Goal: Task Accomplishment & Management: Complete application form

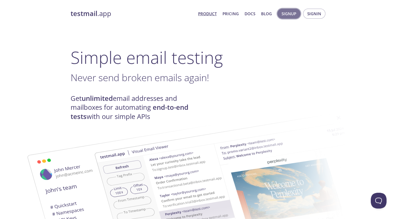
click at [291, 12] on span "Signup" at bounding box center [288, 13] width 15 height 7
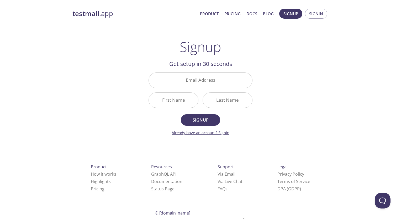
click at [222, 133] on link "Already have an account? Signin" at bounding box center [201, 132] width 58 height 5
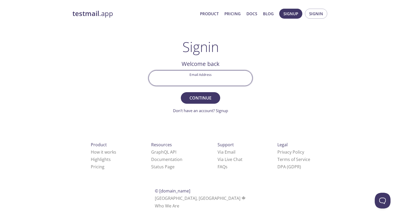
click at [192, 80] on input "Email Address" at bounding box center [200, 78] width 103 height 15
click at [258, 82] on main "Signin Welcome back Email Address Continue Don't have an account? Signup Check …" at bounding box center [200, 76] width 116 height 75
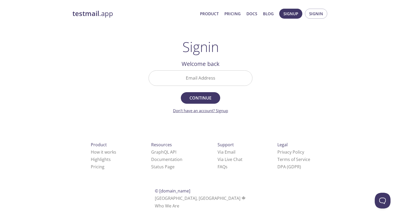
click at [210, 110] on link "Don't have an account? Signup" at bounding box center [200, 110] width 55 height 5
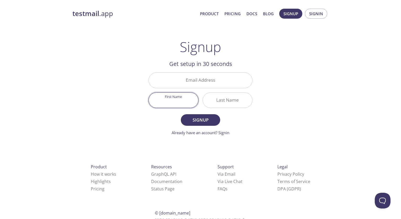
click at [175, 104] on input "First Name" at bounding box center [173, 100] width 49 height 15
click at [195, 85] on input "Email Address" at bounding box center [200, 80] width 103 height 15
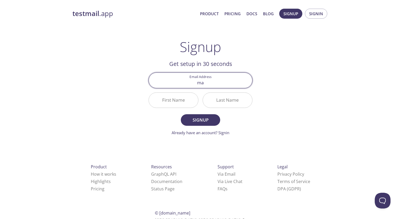
type input "m"
type input "t"
type input "mailpruebita"
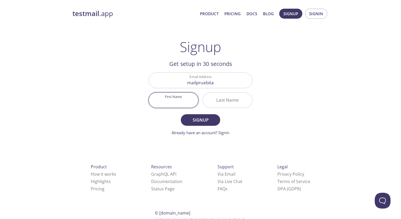
click at [175, 94] on input "First Name" at bounding box center [173, 100] width 49 height 15
type input "[PERSON_NAME]"
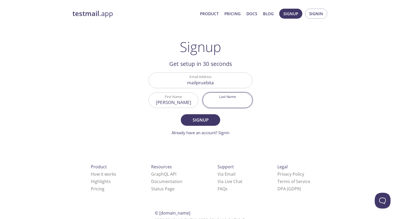
click at [227, 95] on input "Last Name" at bounding box center [227, 100] width 49 height 15
type input "[PERSON_NAME]"
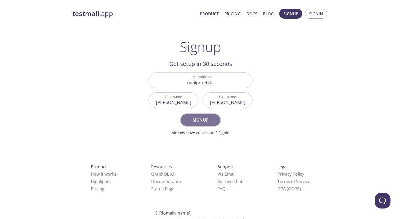
click at [213, 119] on span "Signup" at bounding box center [201, 119] width 28 height 7
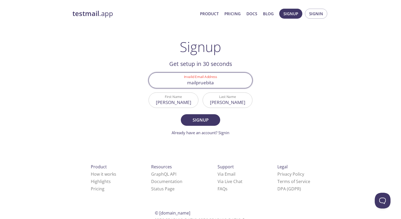
click at [216, 85] on input "mailpruebita" at bounding box center [200, 80] width 103 height 15
type input "mailpruebita2025"
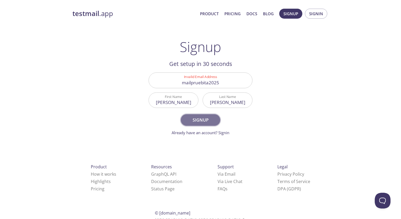
click at [203, 121] on span "Signup" at bounding box center [201, 119] width 28 height 7
click at [250, 127] on form "Invalid Email Address mailpruebita2025 First Name [PERSON_NAME] Last Name [PERS…" at bounding box center [200, 103] width 104 height 63
click at [206, 119] on span "Signup" at bounding box center [201, 119] width 28 height 7
